Goal: Information Seeking & Learning: Find contact information

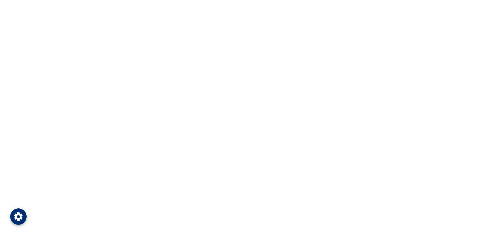
click at [18, 218] on icon "Open Privacy Settings" at bounding box center [18, 216] width 10 height 10
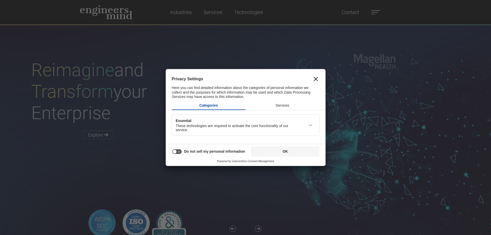
click at [318, 79] on button "Close" at bounding box center [315, 78] width 7 height 7
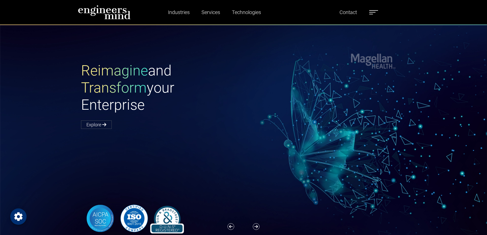
click at [374, 12] on span at bounding box center [372, 12] width 6 height 1
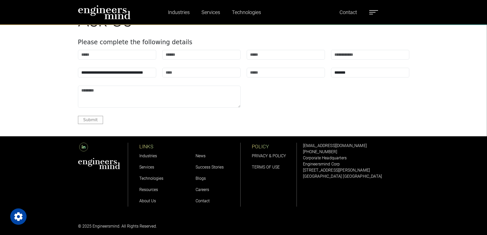
scroll to position [641, 0]
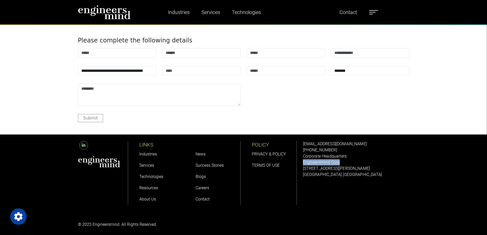
drag, startPoint x: 304, startPoint y: 163, endPoint x: 345, endPoint y: 163, distance: 41.1
click at [345, 163] on p "Engineersmind Corp" at bounding box center [356, 162] width 106 height 6
copy p "Engineersmind Corp"
drag, startPoint x: 304, startPoint y: 168, endPoint x: 336, endPoint y: 168, distance: 32.5
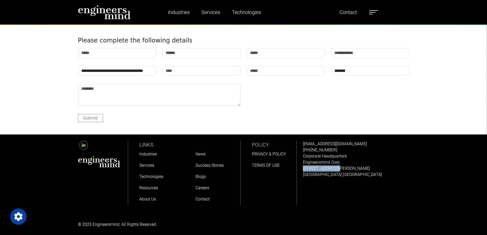
click at [336, 168] on p "[STREET_ADDRESS][PERSON_NAME]" at bounding box center [356, 168] width 106 height 6
copy p "[STREET_ADDRESS][PERSON_NAME]"
drag, startPoint x: 304, startPoint y: 175, endPoint x: 299, endPoint y: 180, distance: 7.4
click at [322, 176] on p "[GEOGRAPHIC_DATA] [GEOGRAPHIC_DATA]" at bounding box center [356, 174] width 106 height 6
click at [305, 180] on div "solutions@engineersmind.com +1 201 751 3084 Corporate Headquarters Engineersmin…" at bounding box center [356, 172] width 112 height 77
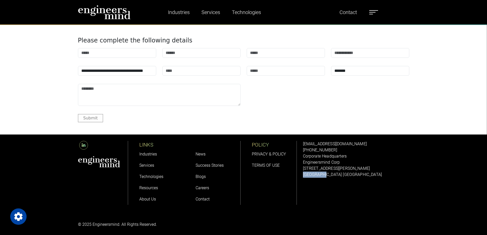
drag, startPoint x: 303, startPoint y: 175, endPoint x: 343, endPoint y: 172, distance: 40.5
click at [322, 175] on p "[GEOGRAPHIC_DATA] [GEOGRAPHIC_DATA]" at bounding box center [356, 174] width 106 height 6
copy p "Jersey City"
click at [305, 176] on p "[GEOGRAPHIC_DATA] [GEOGRAPHIC_DATA]" at bounding box center [356, 174] width 106 height 6
click at [302, 176] on div "solutions@engineersmind.com +1 201 751 3084 Corporate Headquarters Engineersmin…" at bounding box center [356, 172] width 112 height 77
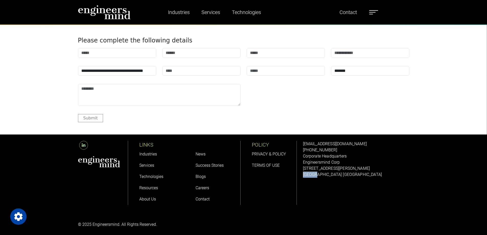
drag, startPoint x: 303, startPoint y: 174, endPoint x: 353, endPoint y: 177, distance: 49.9
click at [315, 176] on p "[GEOGRAPHIC_DATA] [GEOGRAPHIC_DATA]" at bounding box center [356, 174] width 106 height 6
copy p "Jersey"
drag, startPoint x: 332, startPoint y: 175, endPoint x: 341, endPoint y: 175, distance: 9.5
click at [341, 175] on p "[GEOGRAPHIC_DATA] [GEOGRAPHIC_DATA]" at bounding box center [356, 174] width 106 height 6
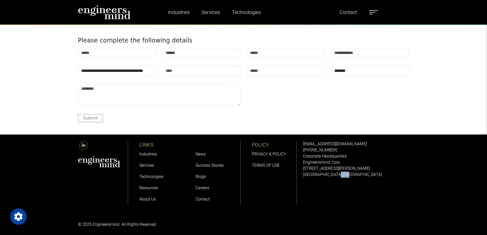
copy p "07302"
